Goal: Contribute content: Add original content to the website for others to see

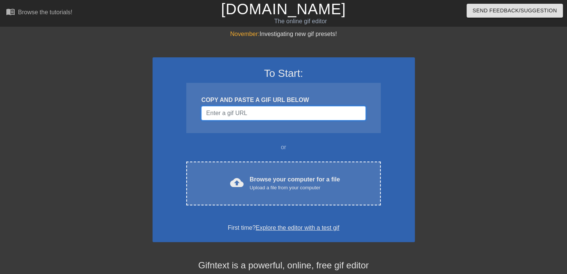
click at [246, 113] on input "Username" at bounding box center [283, 113] width 164 height 14
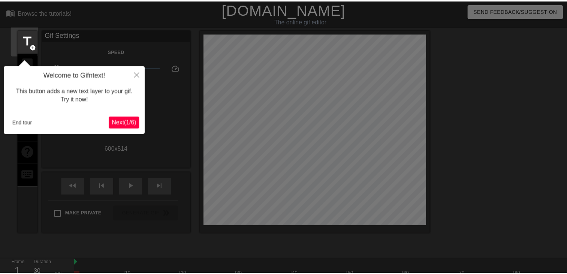
scroll to position [18, 0]
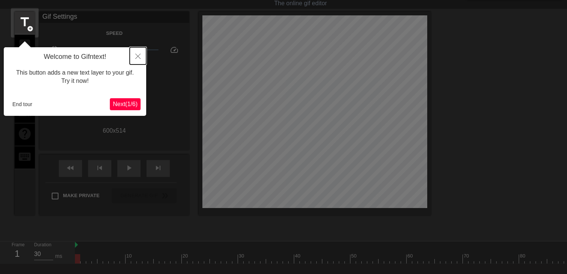
click at [138, 58] on icon "Close" at bounding box center [137, 56] width 5 height 5
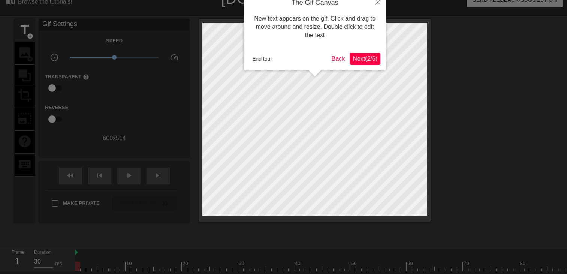
scroll to position [0, 0]
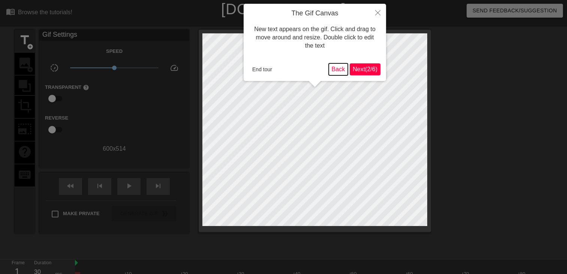
click at [337, 71] on button "Back" at bounding box center [338, 69] width 19 height 12
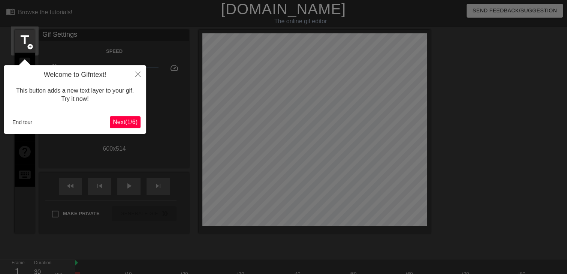
scroll to position [18, 0]
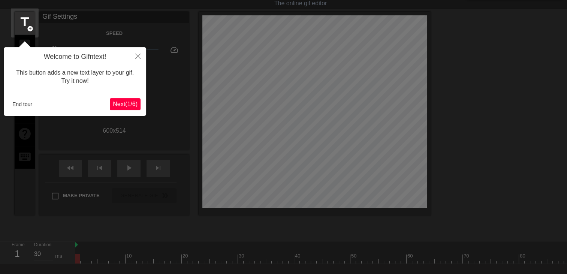
click at [130, 102] on span "Next ( 1 / 6 )" at bounding box center [125, 104] width 25 height 6
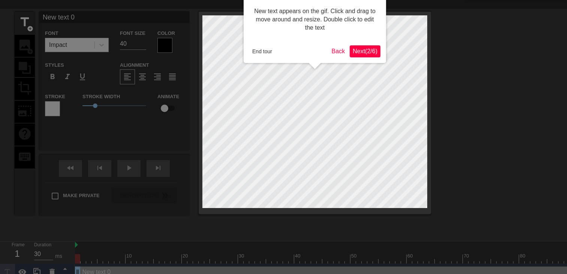
scroll to position [0, 0]
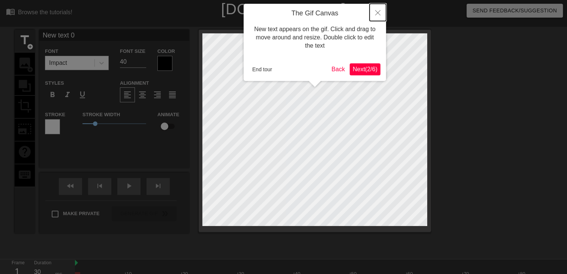
click at [379, 10] on icon "Close" at bounding box center [377, 12] width 5 height 5
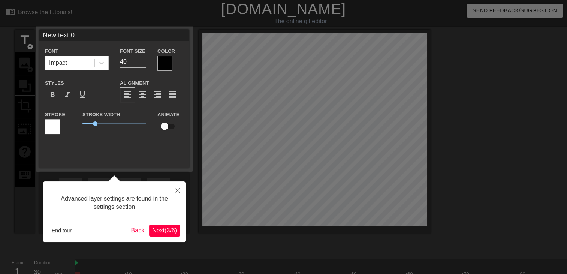
scroll to position [18, 0]
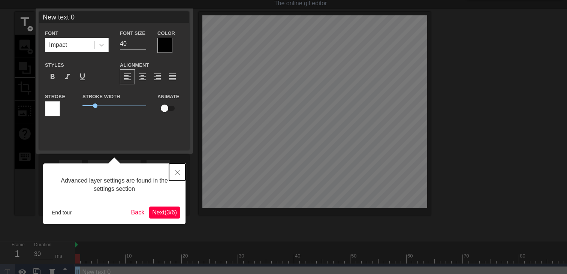
click at [176, 174] on icon "Close" at bounding box center [177, 172] width 5 height 5
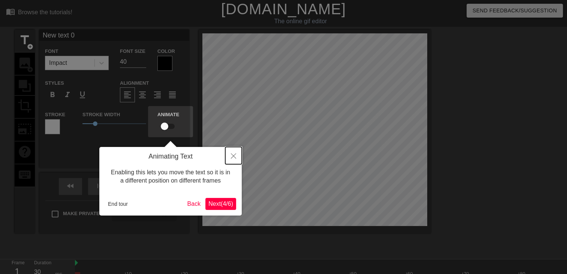
click at [232, 155] on icon "Close" at bounding box center [233, 155] width 5 height 5
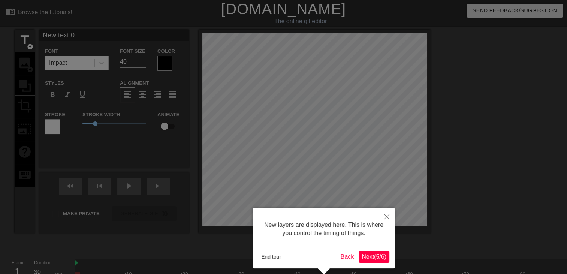
scroll to position [31, 0]
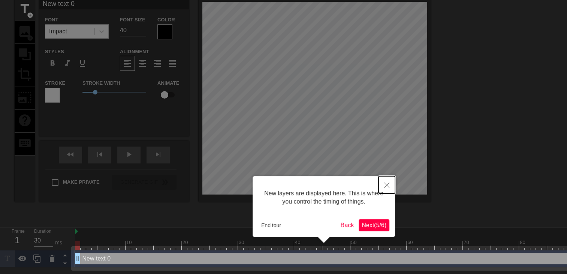
click at [388, 185] on icon "Close" at bounding box center [386, 184] width 5 height 5
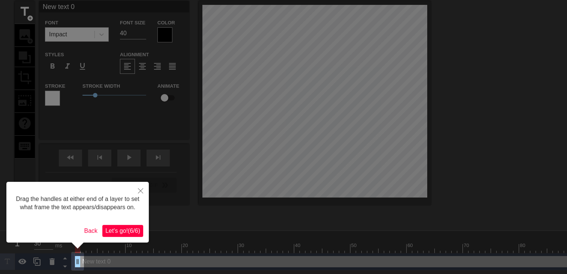
scroll to position [0, 0]
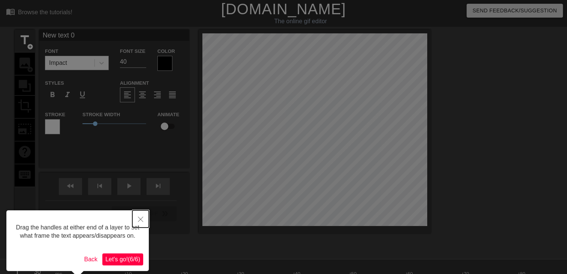
click at [141, 218] on icon "Close" at bounding box center [140, 219] width 5 height 5
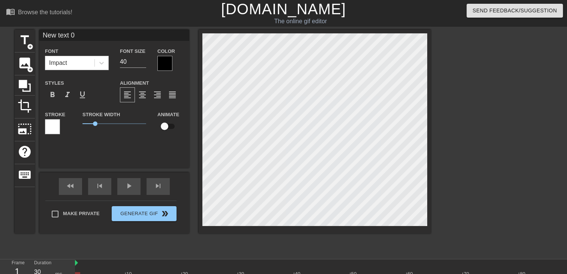
scroll to position [1, 1]
click at [25, 43] on span "title" at bounding box center [25, 40] width 14 height 14
type input "New text 1"
click at [520, 128] on div "title add_circle image add_circle crop photo_size_select_large help keyboard Ne…" at bounding box center [283, 142] width 567 height 225
click at [21, 61] on span "image" at bounding box center [25, 63] width 14 height 14
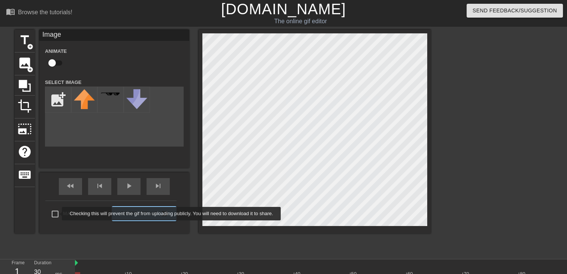
click at [57, 214] on input "Make Private" at bounding box center [55, 214] width 16 height 16
checkbox input "true"
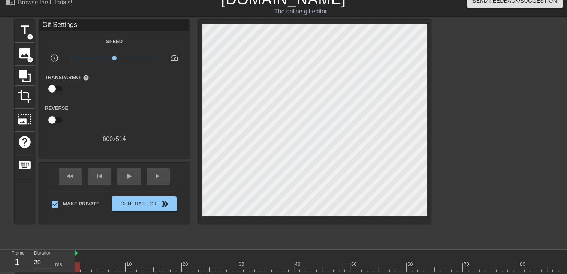
scroll to position [0, 0]
